Goal: Information Seeking & Learning: Learn about a topic

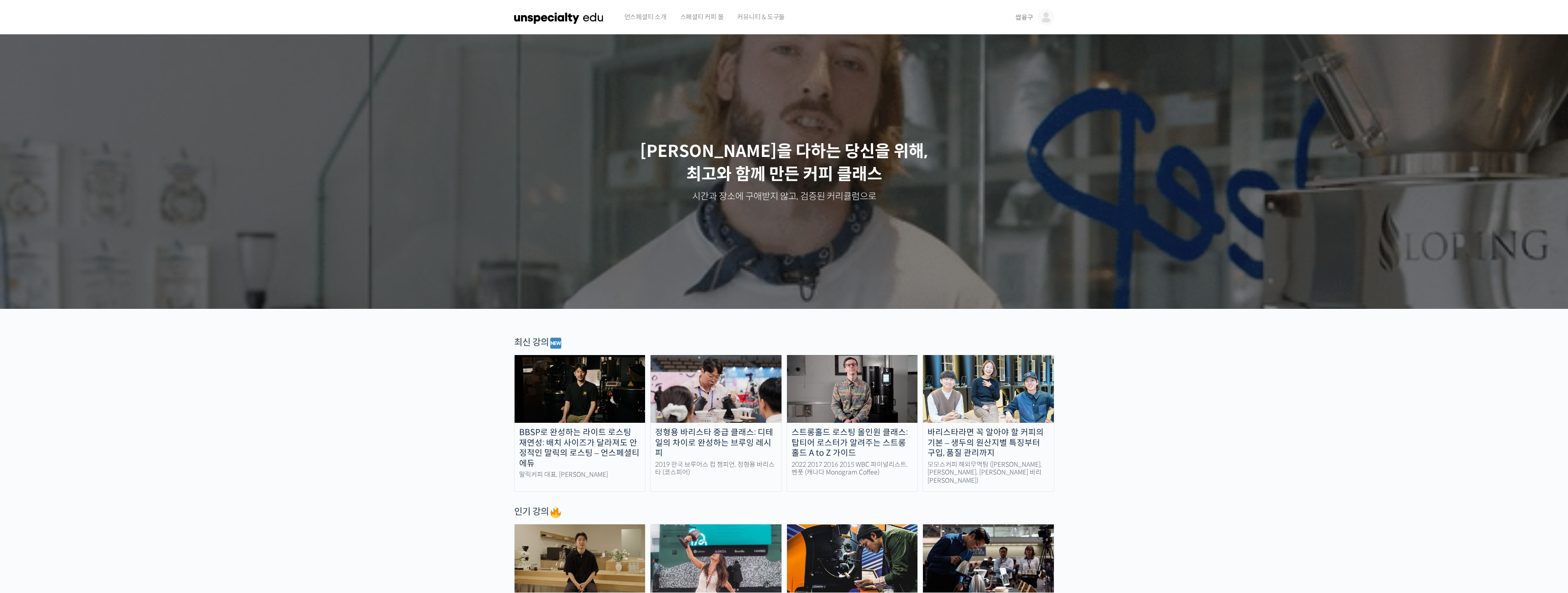
click at [1026, 15] on span "쌉융구" at bounding box center [1024, 17] width 17 height 8
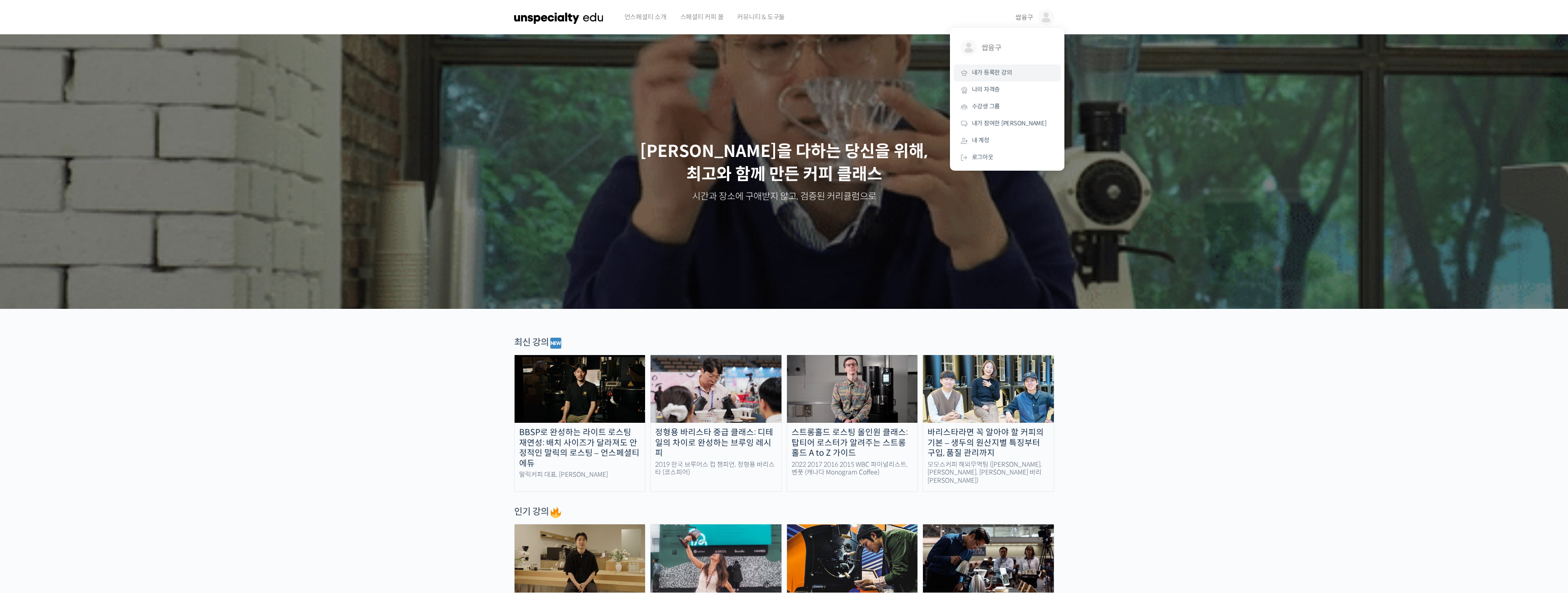
click at [986, 72] on span "내가 등록한 강의" at bounding box center [992, 72] width 40 height 8
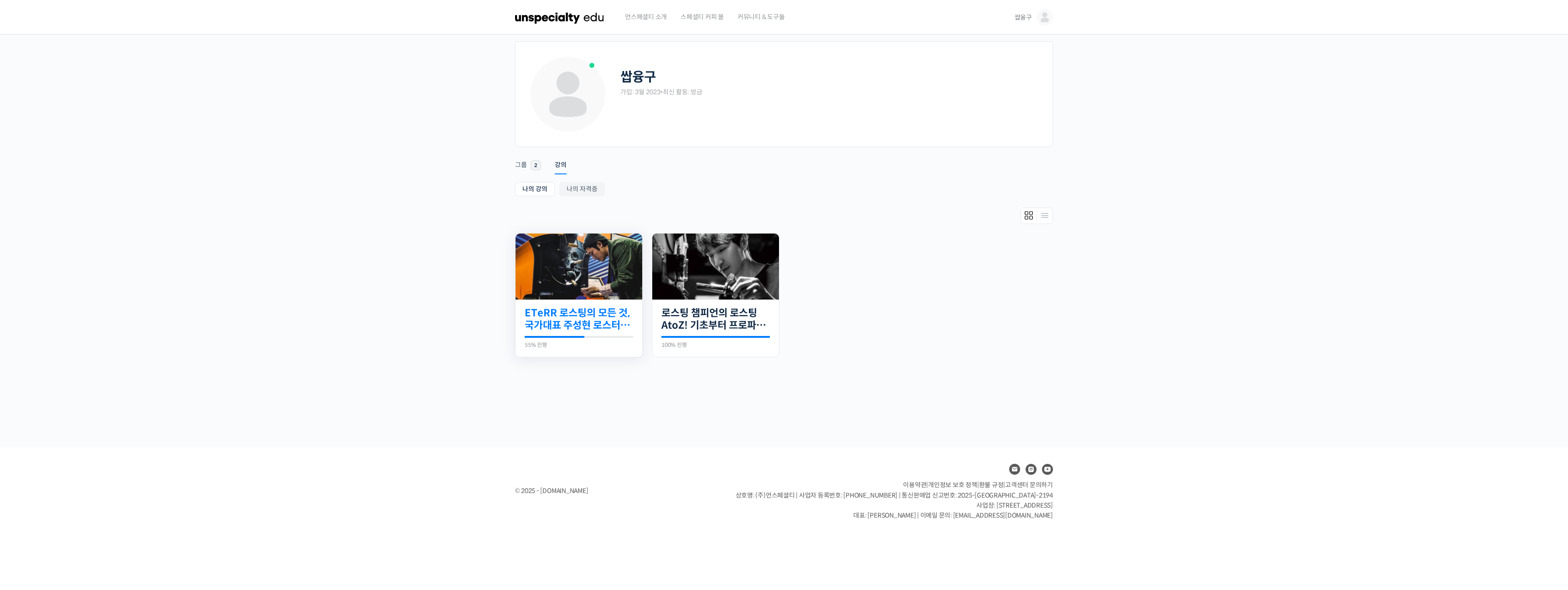
click at [608, 327] on link "ETeRR 로스팅의 모든 것, 국가대표 주성현 로스터의 심화 클래스" at bounding box center [579, 319] width 108 height 25
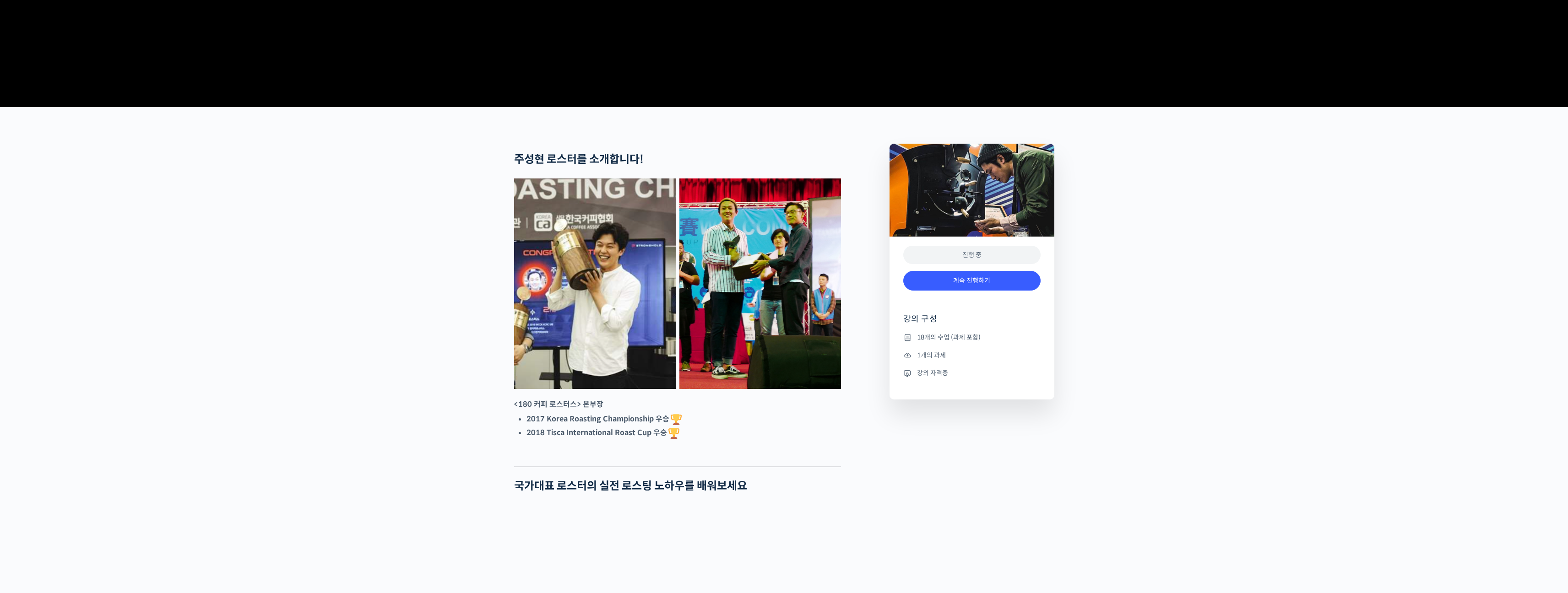
scroll to position [458, 0]
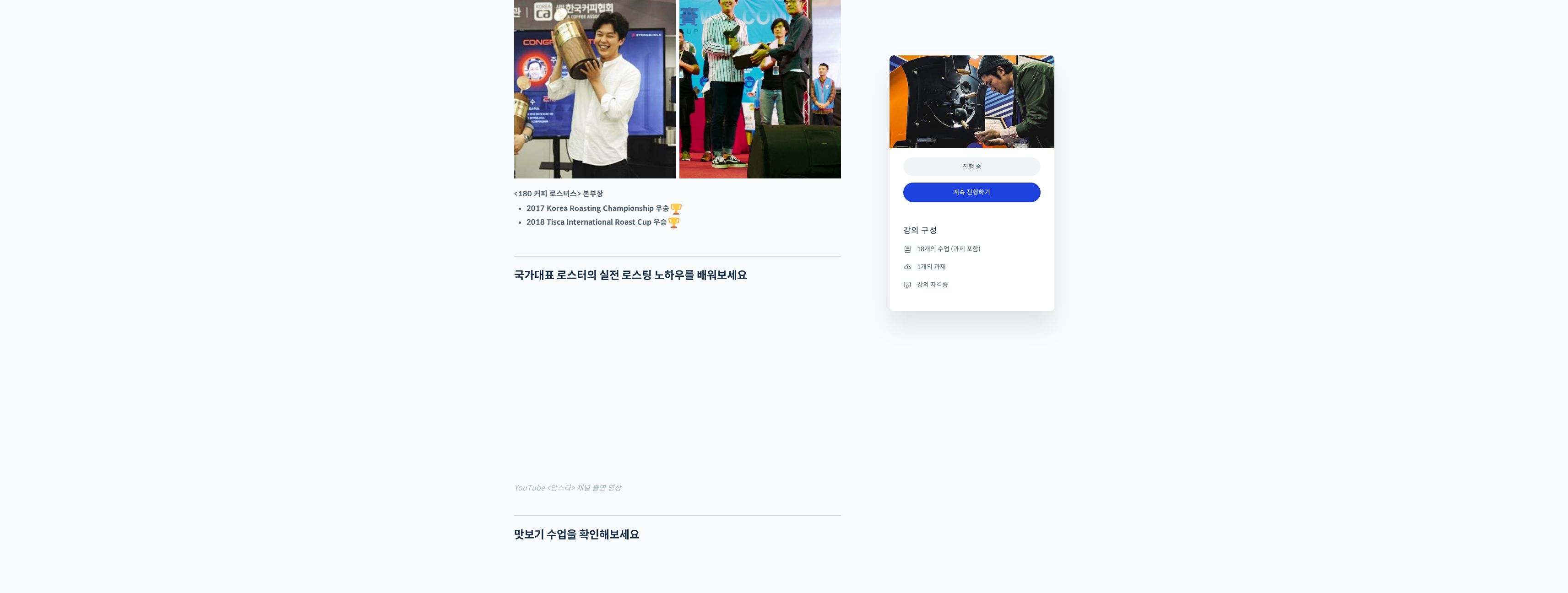
click at [973, 193] on link "계속 진행하기" at bounding box center [971, 193] width 138 height 20
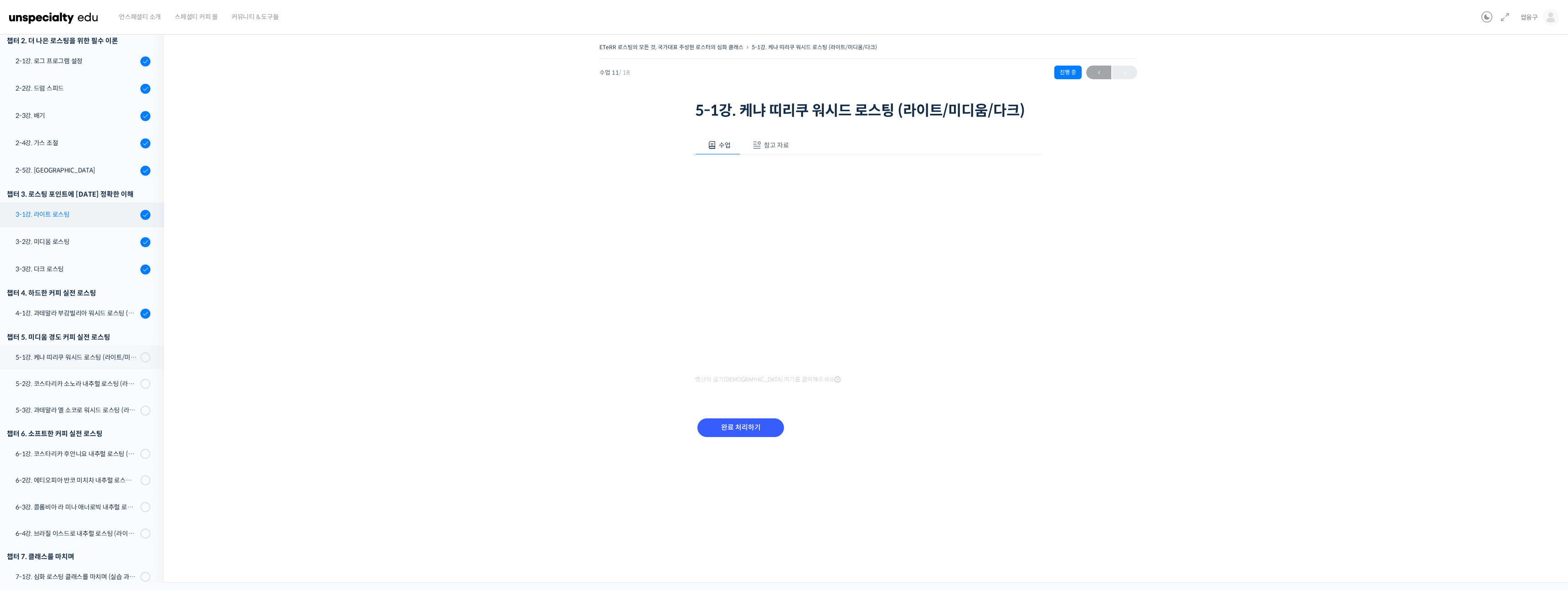
scroll to position [176, 0]
